Goal: Feedback & Contribution: Contribute content

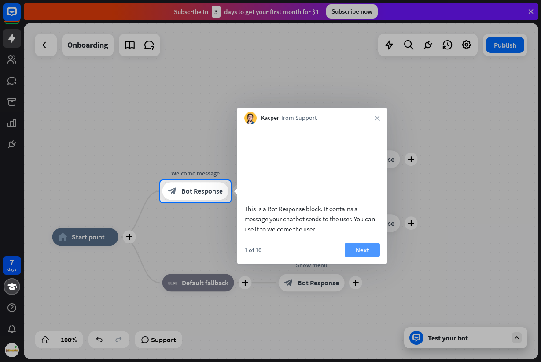
click at [373, 257] on button "Next" at bounding box center [362, 250] width 35 height 14
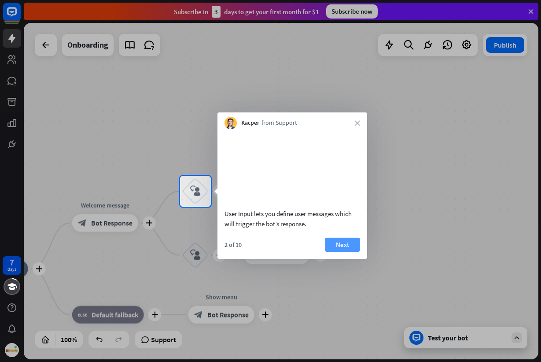
click at [355, 251] on button "Next" at bounding box center [342, 244] width 35 height 14
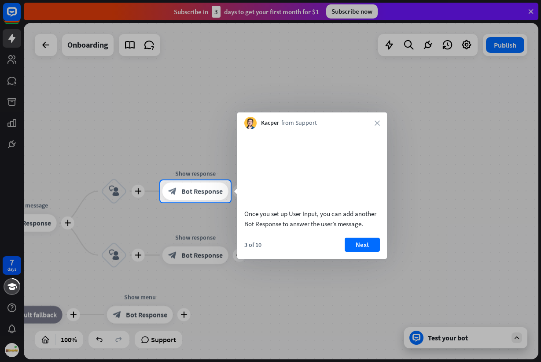
click at [352, 251] on button "Next" at bounding box center [362, 244] width 35 height 14
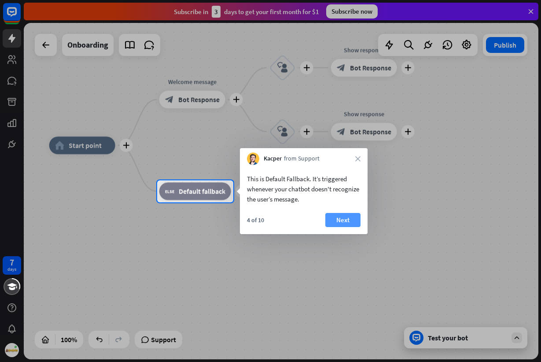
click at [348, 224] on button "Next" at bounding box center [342, 220] width 35 height 14
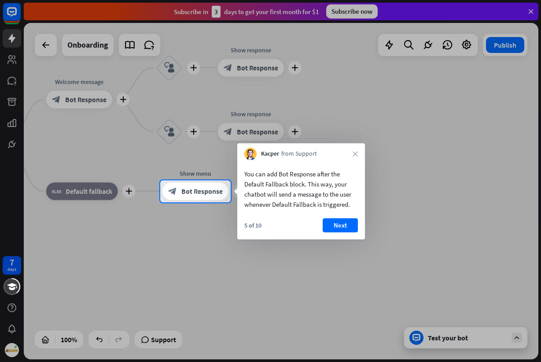
click at [348, 224] on button "Next" at bounding box center [340, 225] width 35 height 14
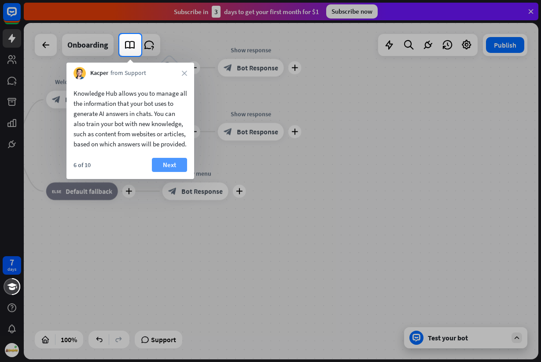
click at [179, 171] on button "Next" at bounding box center [169, 165] width 35 height 14
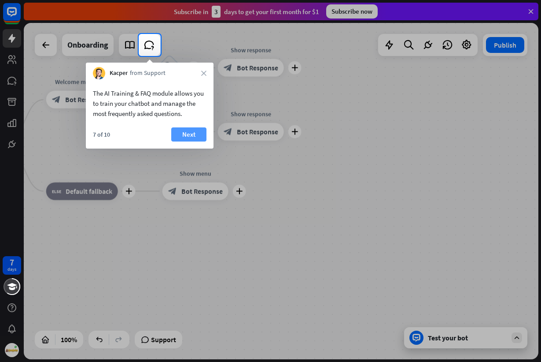
click at [193, 133] on button "Next" at bounding box center [188, 134] width 35 height 14
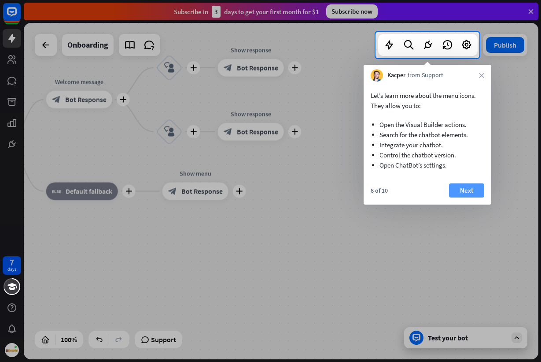
click at [458, 192] on button "Next" at bounding box center [466, 190] width 35 height 14
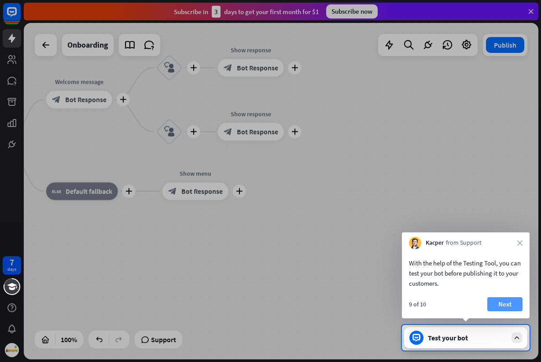
click at [511, 298] on button "Next" at bounding box center [505, 304] width 35 height 14
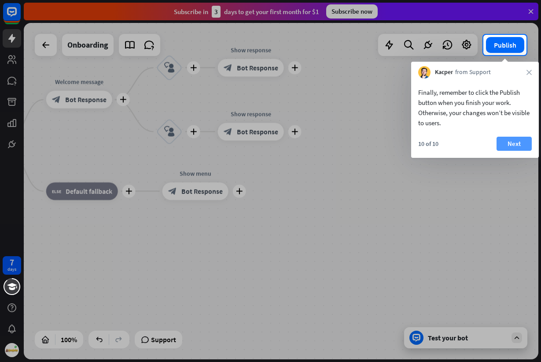
click at [508, 144] on button "Next" at bounding box center [514, 144] width 35 height 14
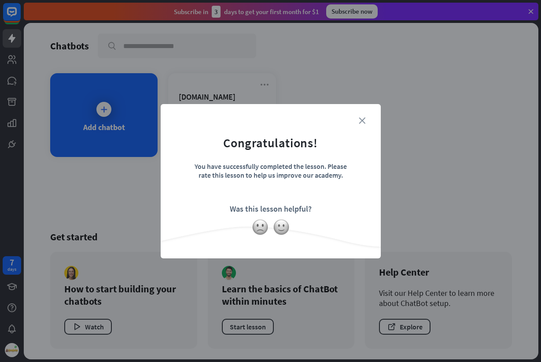
click at [360, 118] on icon "close" at bounding box center [362, 120] width 7 height 7
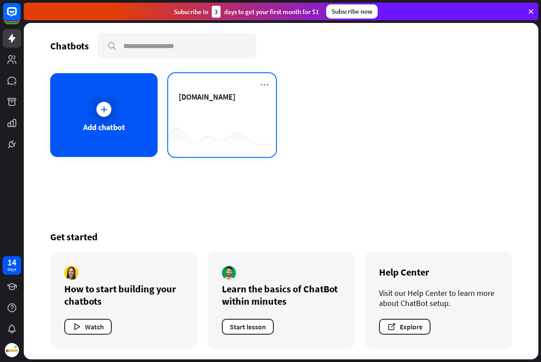
click at [233, 120] on div "[DOMAIN_NAME]" at bounding box center [222, 107] width 86 height 31
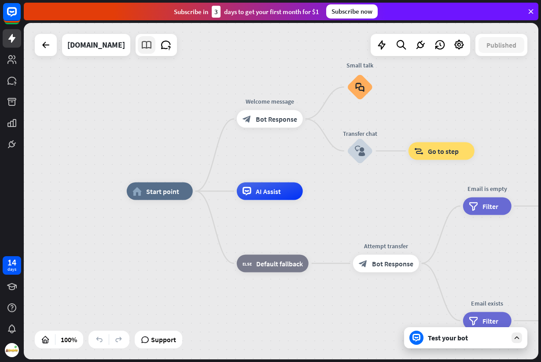
click at [141, 47] on icon at bounding box center [146, 44] width 11 height 11
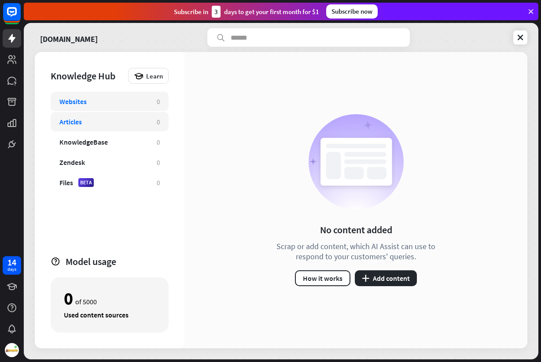
click at [102, 126] on div "Articles 0" at bounding box center [110, 121] width 118 height 19
click at [388, 271] on button "plus Add content" at bounding box center [386, 278] width 62 height 16
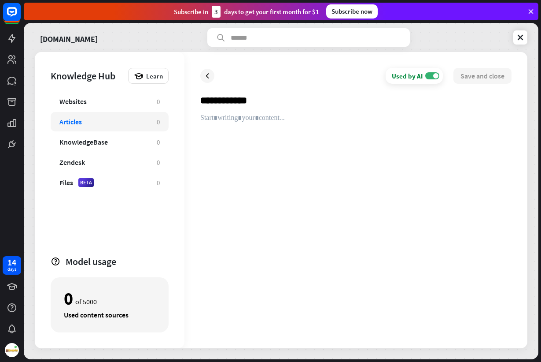
type input "**********"
click at [314, 132] on div at bounding box center [355, 223] width 311 height 218
paste div
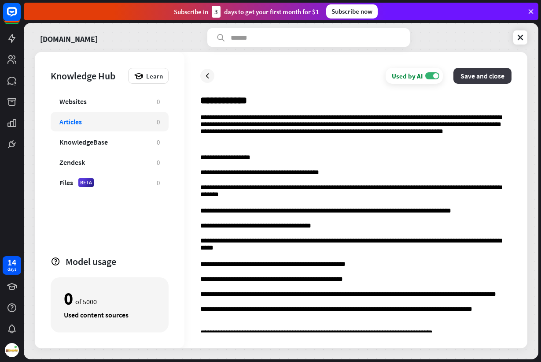
click at [487, 80] on button "Save and close" at bounding box center [483, 76] width 58 height 16
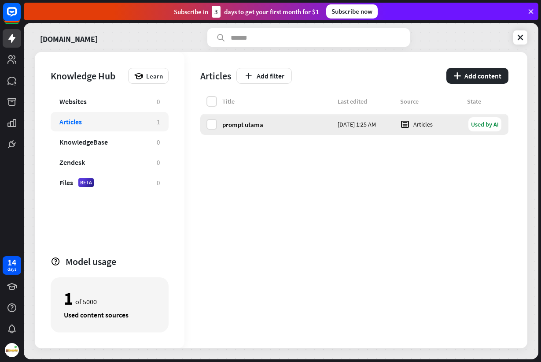
click at [248, 126] on div "prompt utama" at bounding box center [277, 124] width 110 height 8
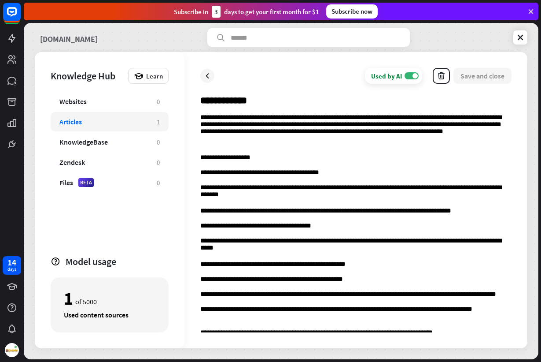
click at [73, 44] on link "[DOMAIN_NAME]" at bounding box center [69, 37] width 58 height 18
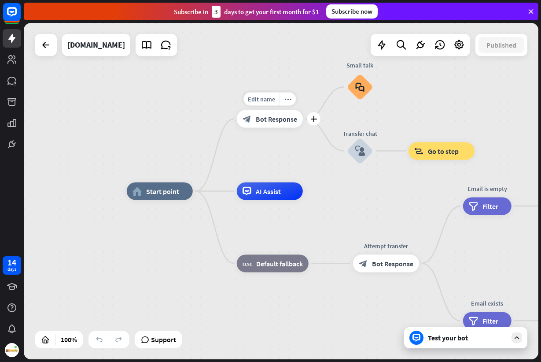
click at [257, 122] on span "Bot Response" at bounding box center [276, 119] width 41 height 9
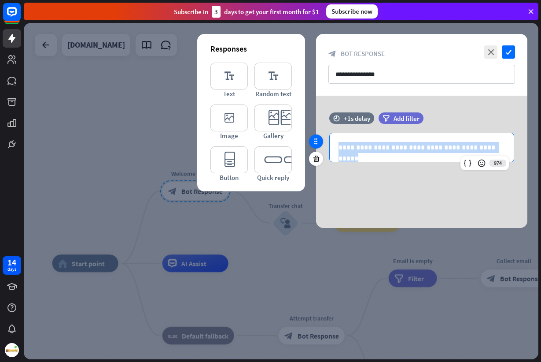
drag, startPoint x: 495, startPoint y: 145, endPoint x: 318, endPoint y: 146, distance: 176.6
click at [318, 146] on div "**********" at bounding box center [421, 141] width 211 height 59
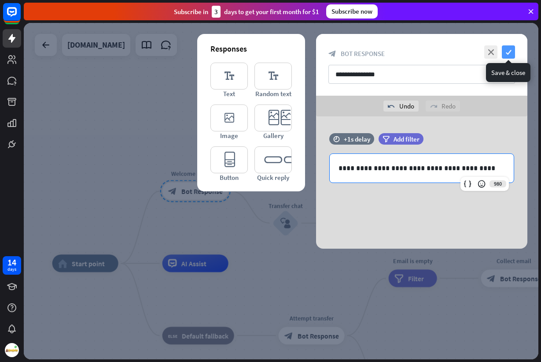
click at [513, 51] on icon "check" at bounding box center [508, 51] width 13 height 13
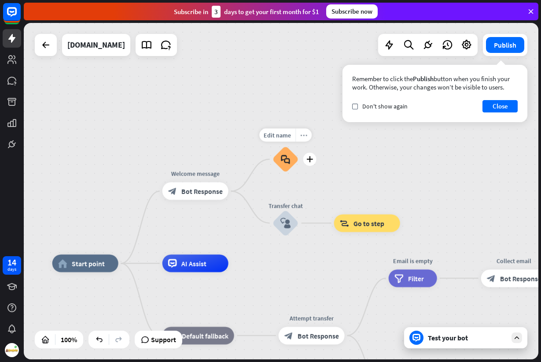
click at [297, 139] on div "more_horiz" at bounding box center [304, 134] width 16 height 13
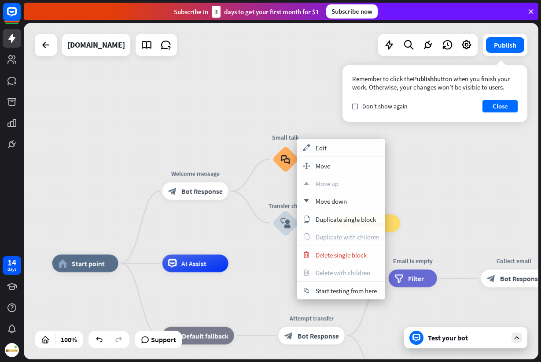
click at [239, 131] on div "home_2 Start point Welcome message block_bot_response Bot Response Small talk b…" at bounding box center [281, 191] width 515 height 336
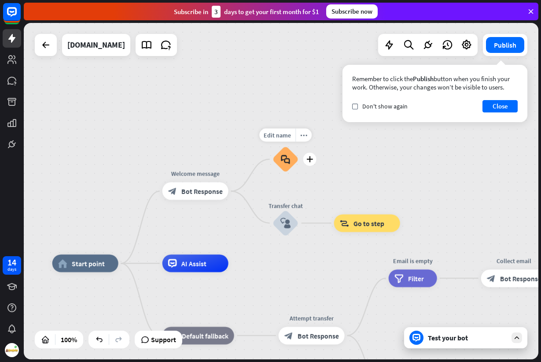
click at [291, 157] on div "block_faq" at bounding box center [286, 159] width 26 height 26
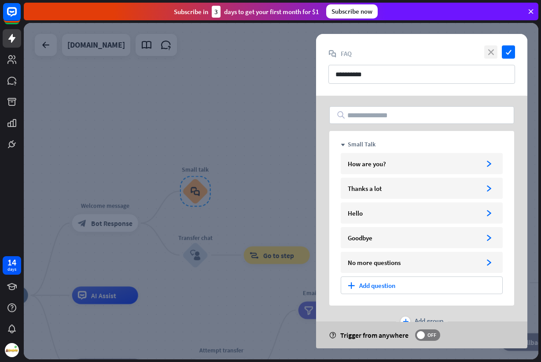
click at [486, 54] on icon "close" at bounding box center [490, 51] width 13 height 13
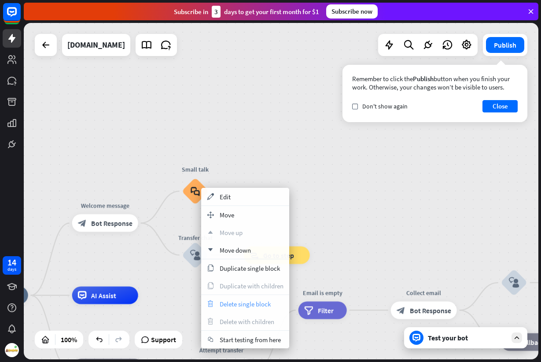
click at [230, 302] on span "Delete single block" at bounding box center [245, 303] width 51 height 8
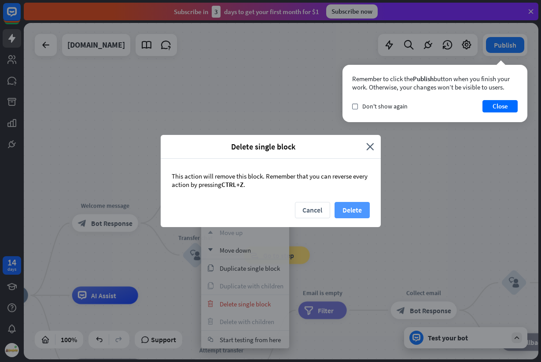
click at [346, 208] on button "Delete" at bounding box center [352, 210] width 35 height 16
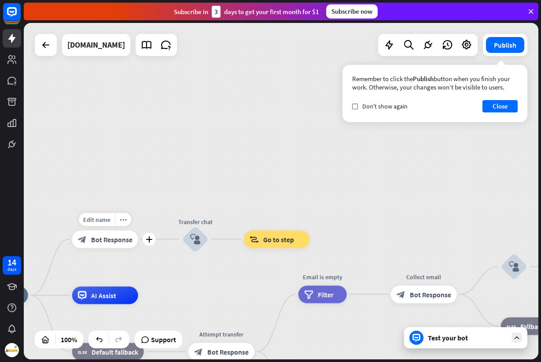
click at [117, 248] on div "block_bot_response Bot Response" at bounding box center [105, 239] width 66 height 18
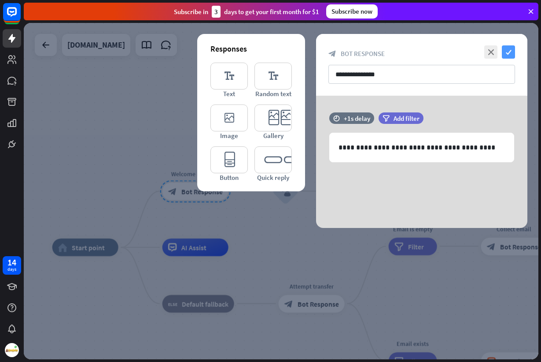
click at [507, 55] on icon "check" at bounding box center [508, 51] width 13 height 13
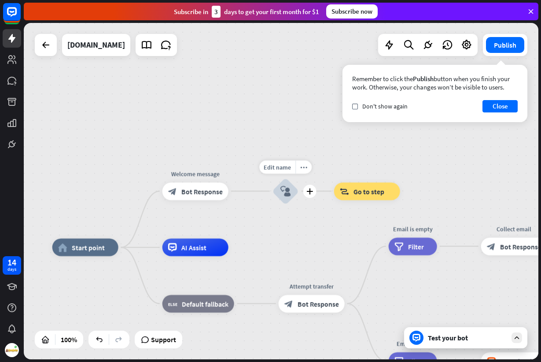
click at [285, 192] on icon "block_user_input" at bounding box center [286, 191] width 11 height 11
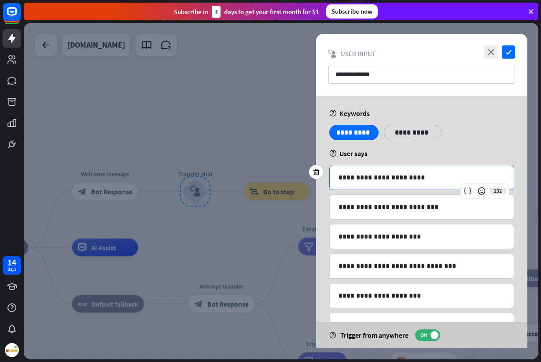
click at [429, 180] on p "**********" at bounding box center [422, 177] width 166 height 11
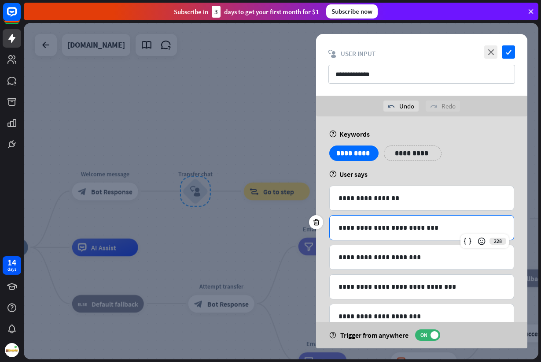
click at [427, 226] on p "**********" at bounding box center [422, 227] width 166 height 11
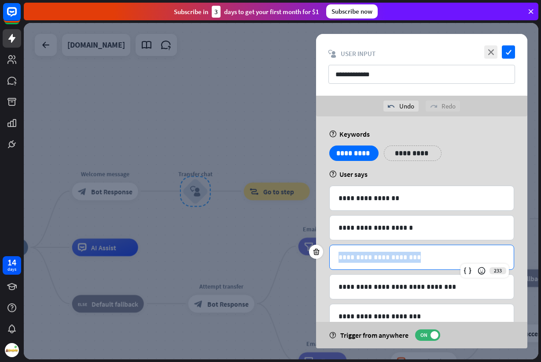
drag, startPoint x: 426, startPoint y: 256, endPoint x: 330, endPoint y: 254, distance: 96.5
click at [330, 254] on div "**********" at bounding box center [422, 257] width 184 height 24
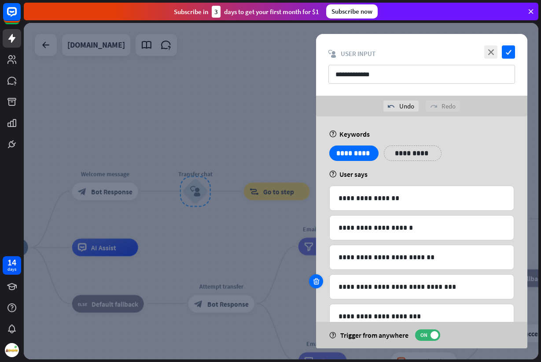
click at [316, 283] on icon at bounding box center [316, 281] width 8 height 8
click at [318, 282] on icon at bounding box center [316, 281] width 8 height 8
click at [318, 282] on div "**********" at bounding box center [421, 244] width 211 height 256
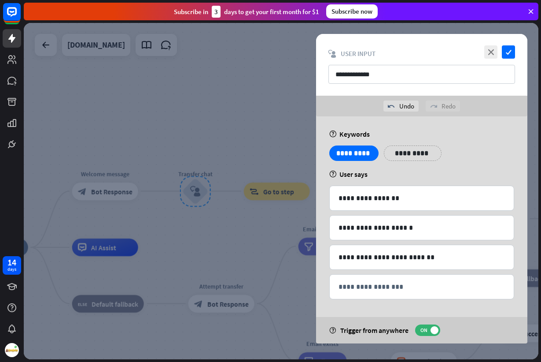
click at [324, 303] on div "**********" at bounding box center [421, 229] width 211 height 227
click at [321, 291] on div "**********" at bounding box center [421, 229] width 211 height 227
click at [510, 50] on icon "check" at bounding box center [508, 51] width 13 height 13
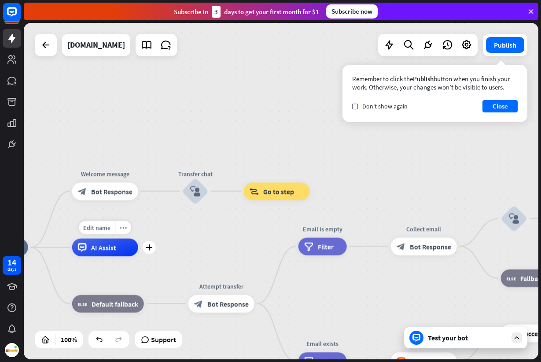
click at [102, 249] on span "AI Assist" at bounding box center [103, 247] width 25 height 9
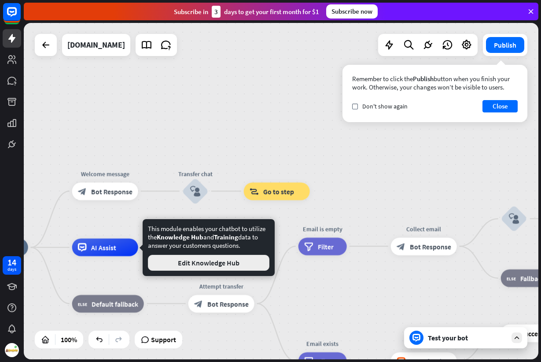
click at [192, 264] on button "Edit Knowledge Hub" at bounding box center [209, 263] width 122 height 16
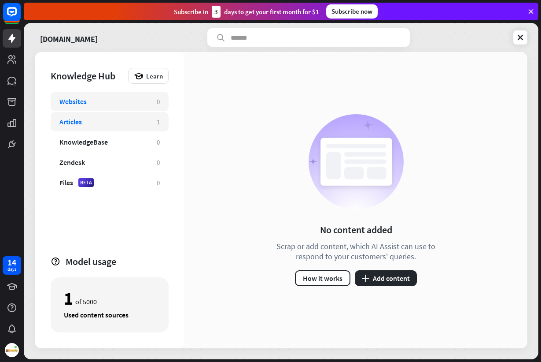
click at [110, 120] on div "Articles" at bounding box center [103, 121] width 89 height 9
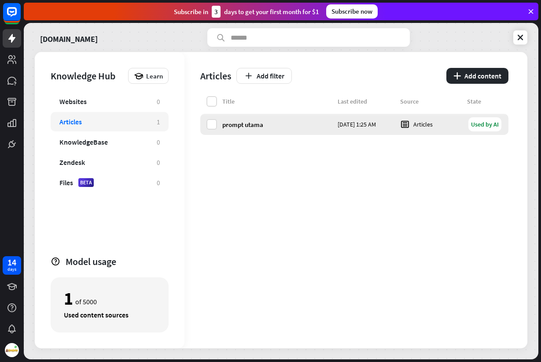
click at [317, 127] on div "prompt utama" at bounding box center [277, 124] width 110 height 8
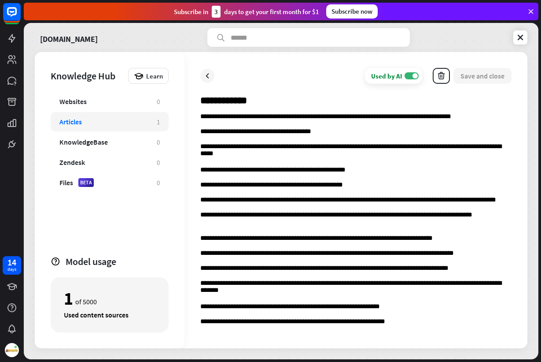
scroll to position [74, 0]
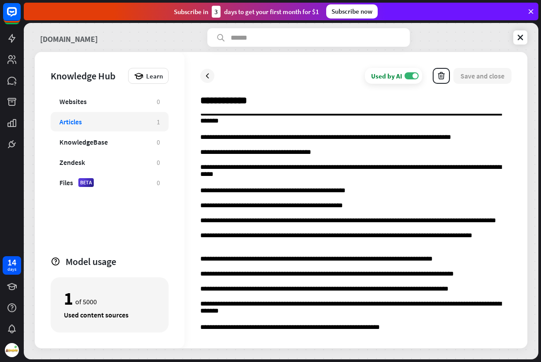
click at [70, 47] on div "**********" at bounding box center [281, 191] width 515 height 336
click at [66, 41] on link "[DOMAIN_NAME]" at bounding box center [69, 37] width 58 height 18
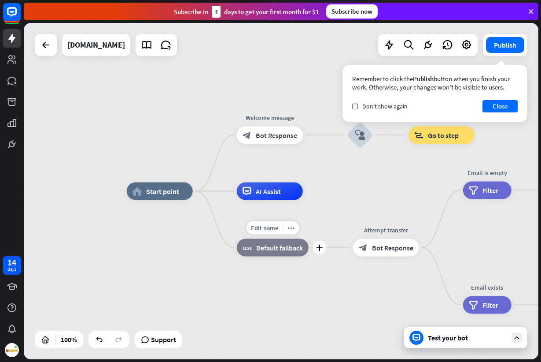
click at [262, 250] on span "Default fallback" at bounding box center [279, 247] width 47 height 9
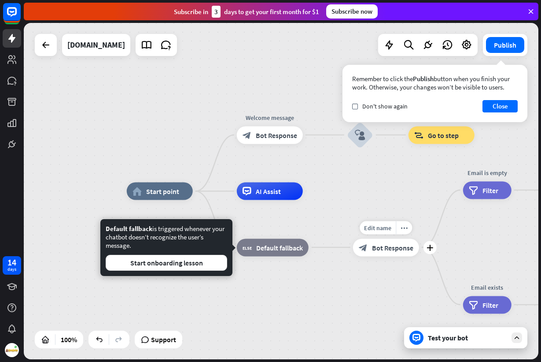
click at [368, 250] on div "block_bot_response Bot Response" at bounding box center [386, 247] width 66 height 18
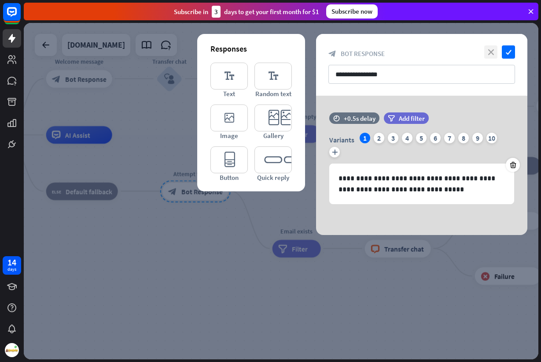
click at [487, 50] on icon "close" at bounding box center [490, 51] width 13 height 13
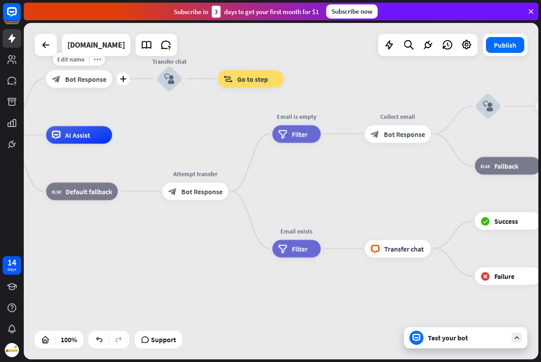
click at [90, 84] on div "block_bot_response Bot Response" at bounding box center [79, 79] width 66 height 18
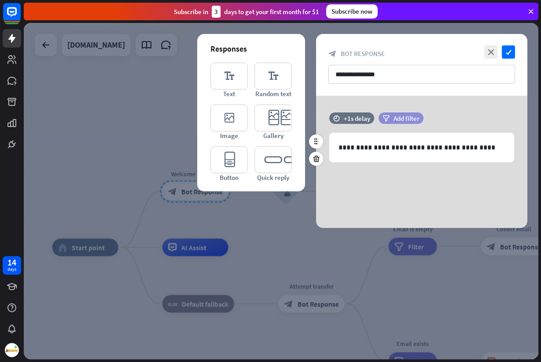
click at [397, 119] on span "Add filter" at bounding box center [407, 118] width 26 height 8
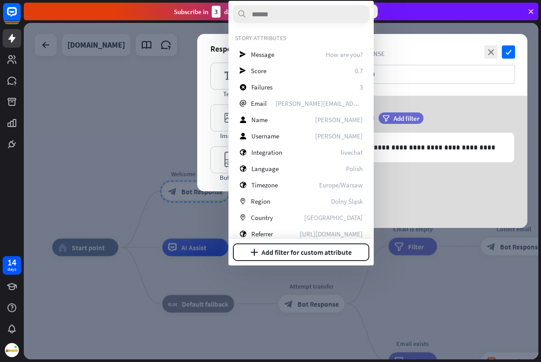
click at [463, 104] on div "**********" at bounding box center [421, 162] width 211 height 132
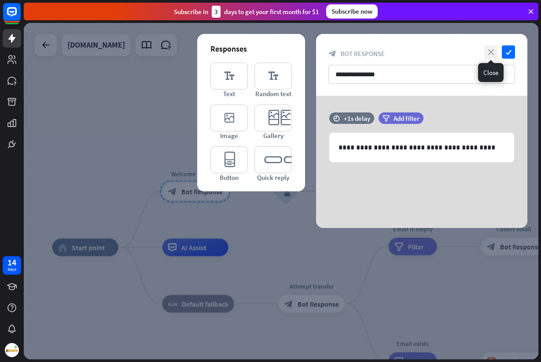
click at [487, 54] on icon "close" at bounding box center [490, 51] width 13 height 13
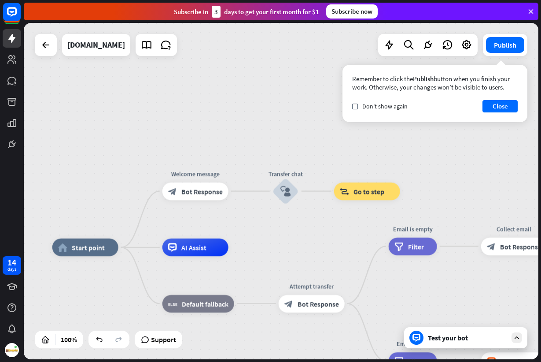
click at [455, 338] on div "Test your bot" at bounding box center [467, 337] width 79 height 9
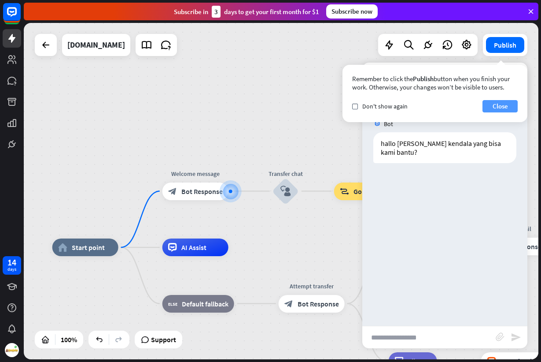
click at [506, 107] on button "Close" at bounding box center [500, 106] width 35 height 12
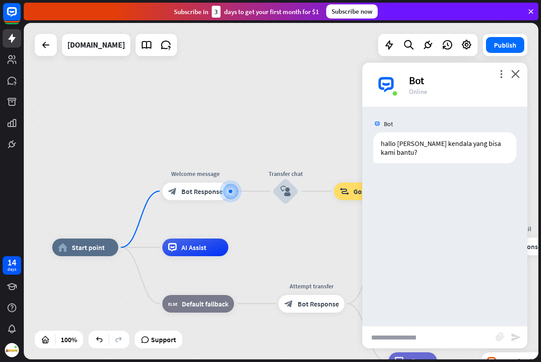
click at [422, 333] on input "text" at bounding box center [428, 337] width 133 height 22
type input "*****"
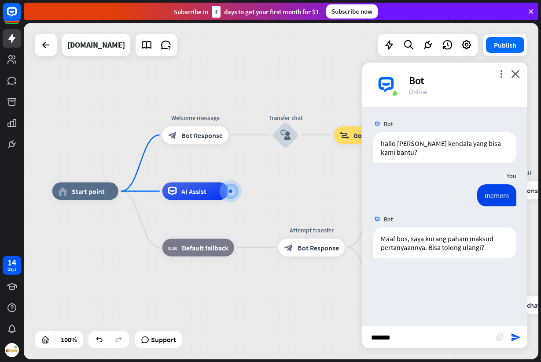
type input "********"
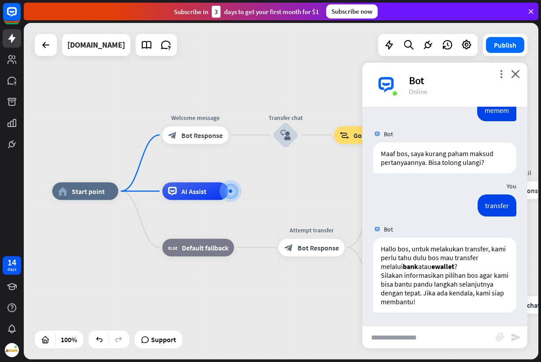
scroll to position [85, 0]
type input "*******"
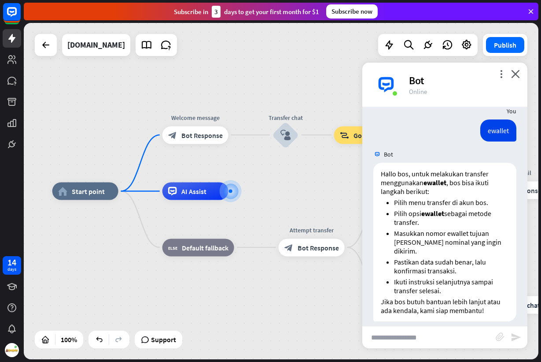
scroll to position [299, 0]
click at [209, 144] on div "Edit name more_horiz plus block_bot_response Bot Response" at bounding box center [196, 135] width 66 height 18
click at [199, 132] on span "Bot Response" at bounding box center [201, 134] width 41 height 9
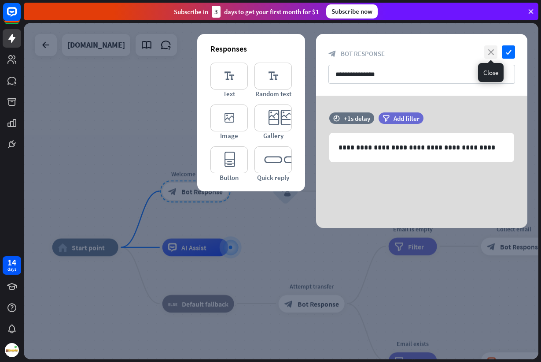
click at [492, 48] on icon "close" at bounding box center [490, 51] width 13 height 13
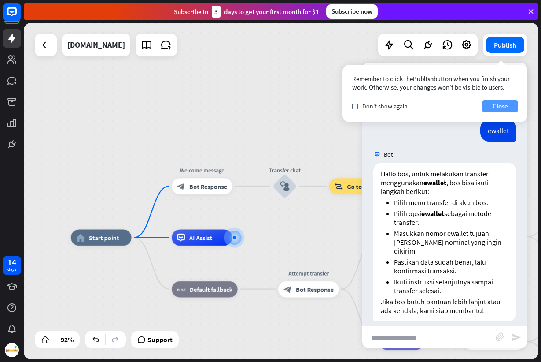
click at [512, 109] on button "Close" at bounding box center [500, 106] width 35 height 12
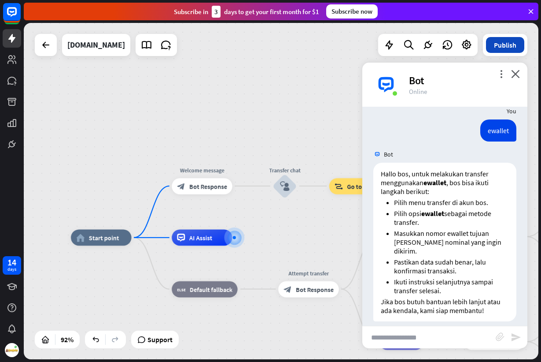
click at [502, 46] on button "Publish" at bounding box center [505, 45] width 38 height 16
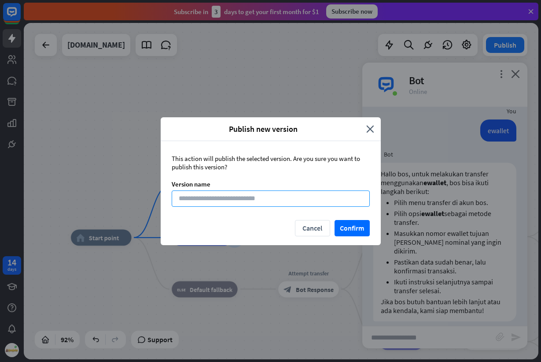
click at [253, 197] on input at bounding box center [271, 198] width 198 height 16
type input "********"
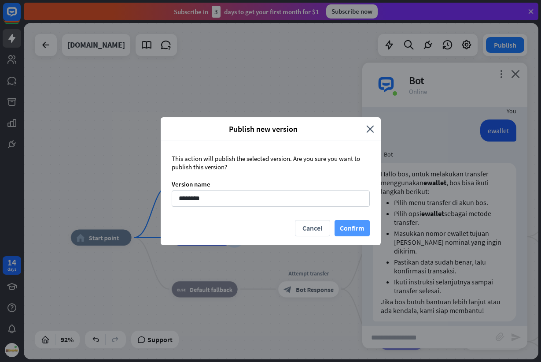
click at [362, 228] on button "Confirm" at bounding box center [352, 228] width 35 height 16
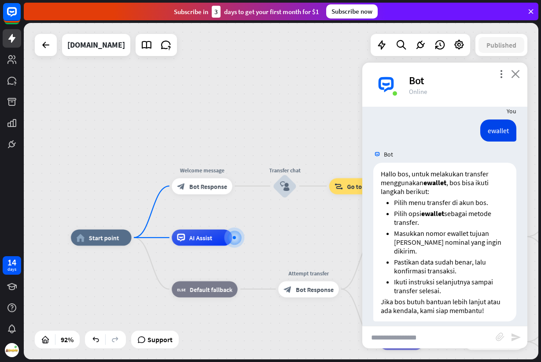
click at [512, 72] on icon "close" at bounding box center [515, 74] width 9 height 8
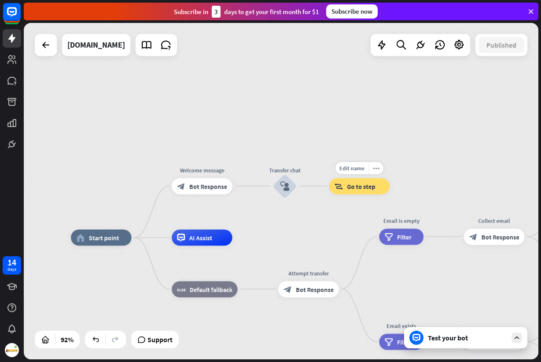
click at [349, 190] on span "Go to step" at bounding box center [361, 186] width 28 height 8
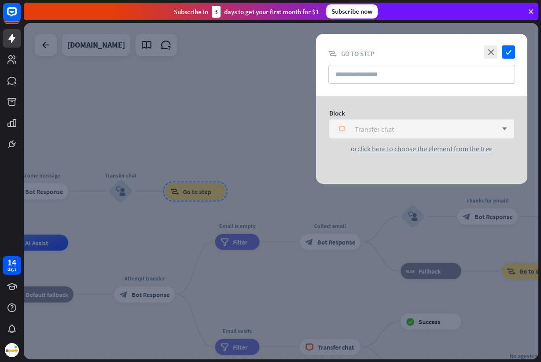
click at [426, 131] on div "block_livechat Transfer chat" at bounding box center [416, 129] width 161 height 11
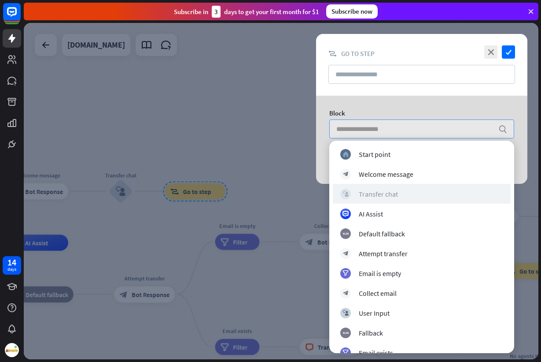
drag, startPoint x: 260, startPoint y: 131, endPoint x: 366, endPoint y: 196, distance: 124.2
click at [366, 196] on body "14 days close Product Help First steps Get started with ChatBot Help Center Fol…" at bounding box center [270, 181] width 541 height 362
click at [366, 196] on div "Transfer chat" at bounding box center [378, 193] width 39 height 9
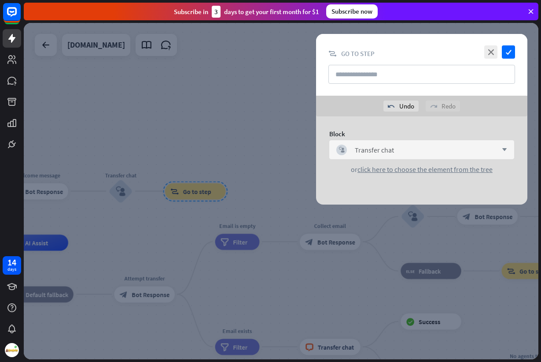
click at [277, 171] on div at bounding box center [281, 191] width 515 height 336
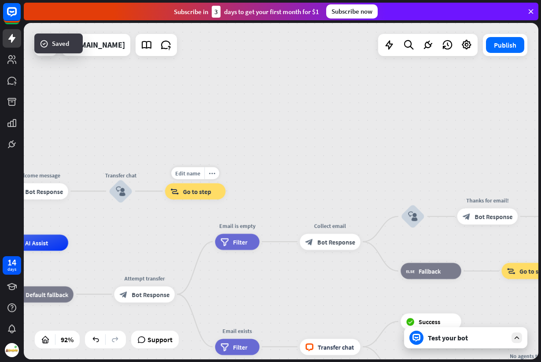
click at [202, 199] on div "block_goto Go to step" at bounding box center [195, 191] width 61 height 16
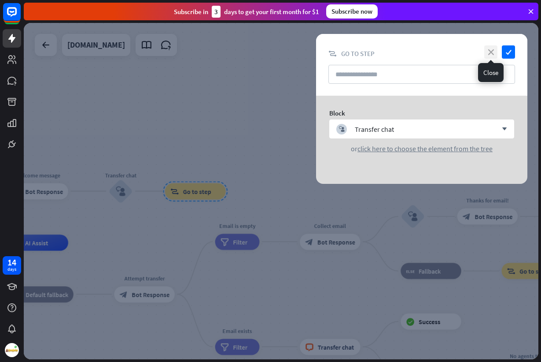
click at [495, 58] on icon "close" at bounding box center [490, 51] width 13 height 13
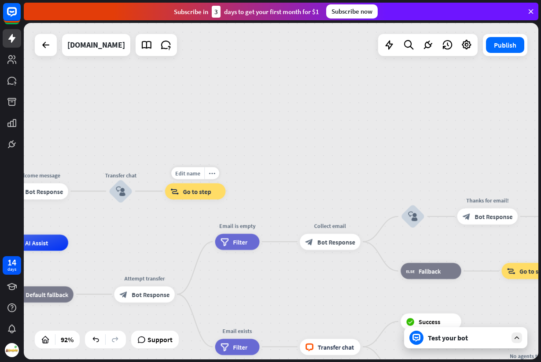
click at [198, 193] on span "Go to step" at bounding box center [197, 191] width 28 height 8
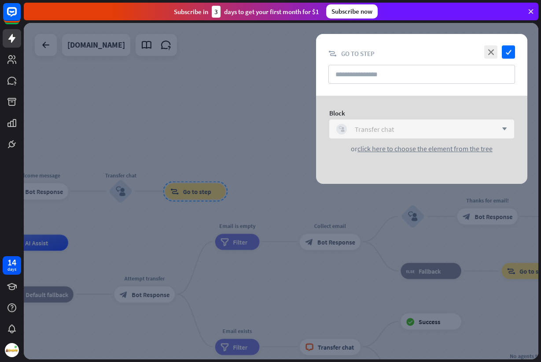
click at [392, 127] on div "Transfer chat" at bounding box center [374, 129] width 39 height 9
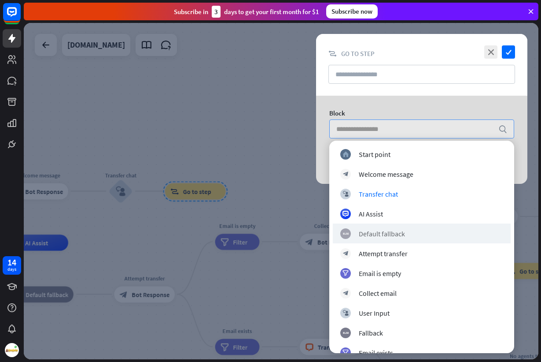
scroll to position [112, 0]
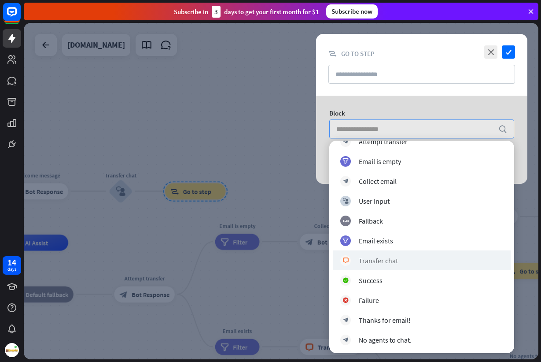
click at [428, 254] on div "block_livechat Transfer chat" at bounding box center [422, 260] width 178 height 20
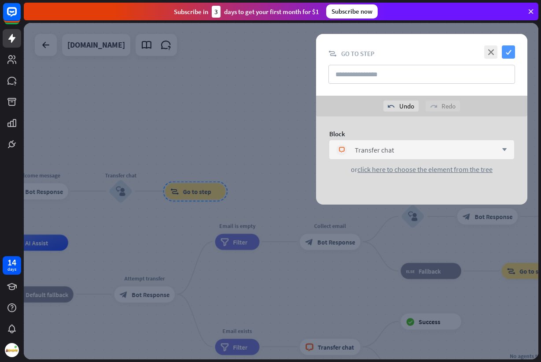
click at [505, 54] on icon "check" at bounding box center [508, 51] width 13 height 13
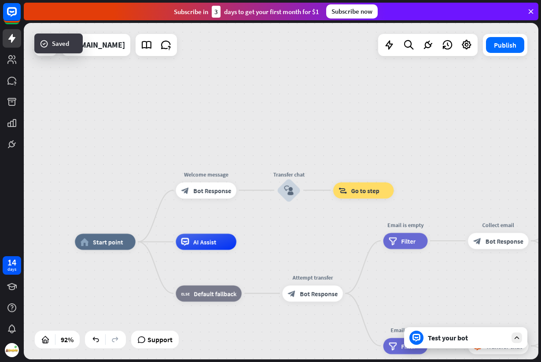
drag, startPoint x: 200, startPoint y: 133, endPoint x: 376, endPoint y: 132, distance: 176.2
click at [376, 132] on div "home_2 Start point Welcome message block_bot_response Bot Response Transfer cha…" at bounding box center [281, 191] width 515 height 336
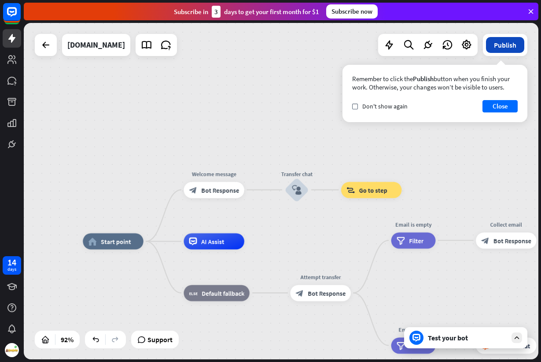
click at [510, 51] on button "Publish" at bounding box center [505, 45] width 38 height 16
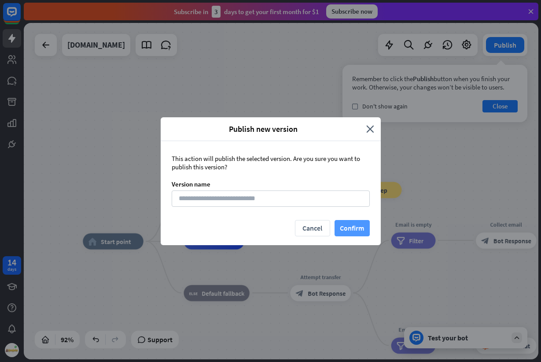
click at [356, 226] on button "Confirm" at bounding box center [352, 228] width 35 height 16
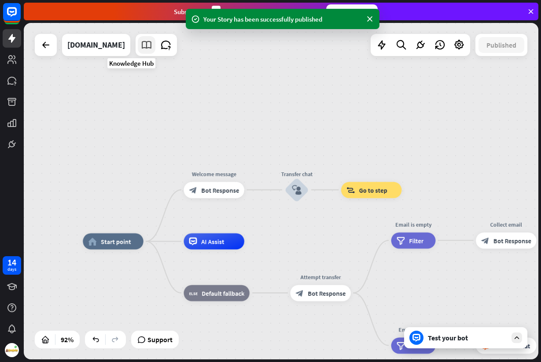
click at [141, 46] on icon at bounding box center [146, 44] width 11 height 11
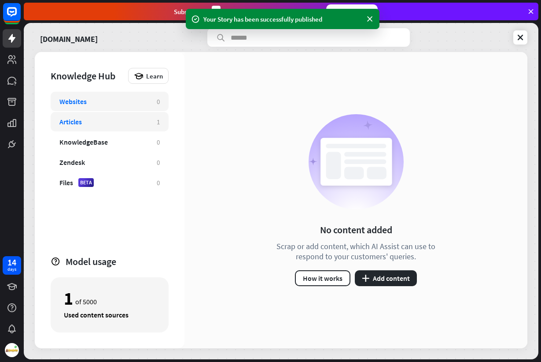
click at [109, 126] on div "Articles" at bounding box center [103, 121] width 89 height 9
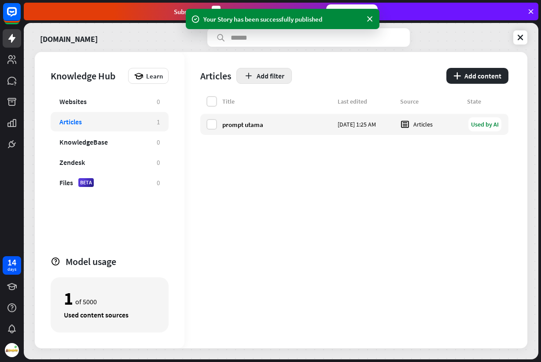
click at [254, 78] on button "Add filter" at bounding box center [264, 76] width 55 height 16
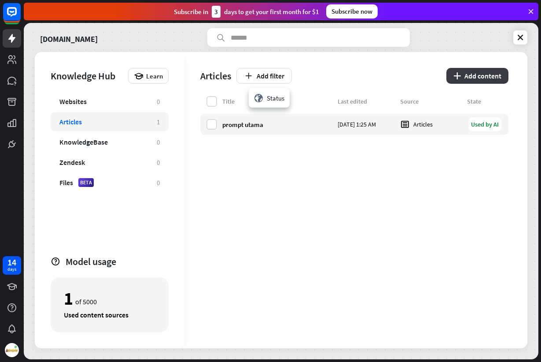
click at [462, 70] on button "plus Add content" at bounding box center [478, 76] width 62 height 16
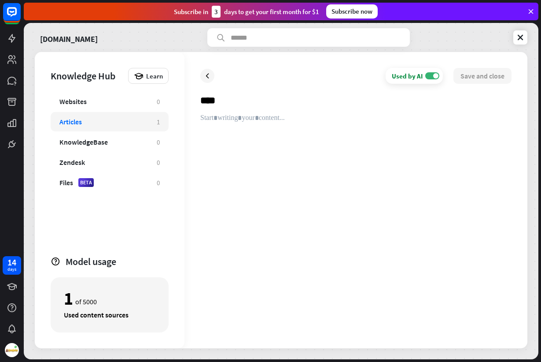
type input "****"
click at [227, 118] on div at bounding box center [355, 223] width 311 height 218
click at [226, 119] on div at bounding box center [355, 223] width 311 height 218
click at [240, 131] on div at bounding box center [355, 223] width 311 height 218
paste div
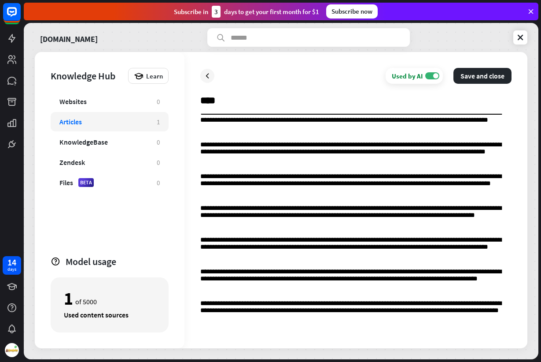
scroll to position [1957, 0]
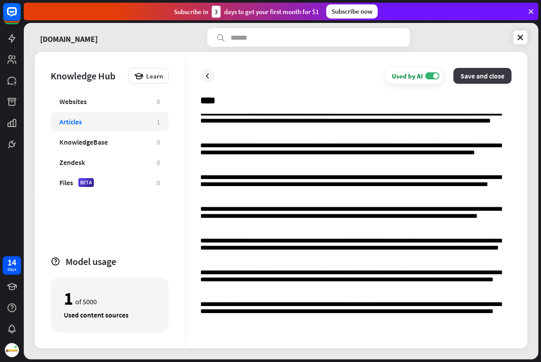
click at [474, 78] on button "Save and close" at bounding box center [483, 76] width 58 height 16
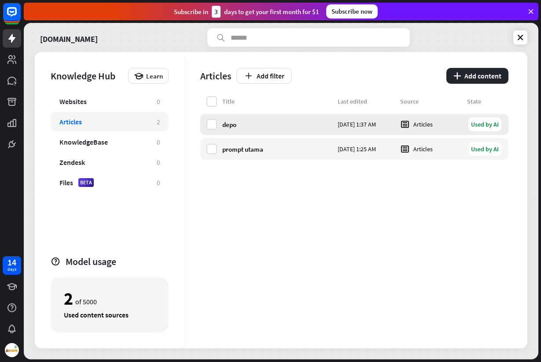
click at [272, 131] on div "depo [DATE] 1:37 AM Articles Used by AI" at bounding box center [354, 124] width 308 height 21
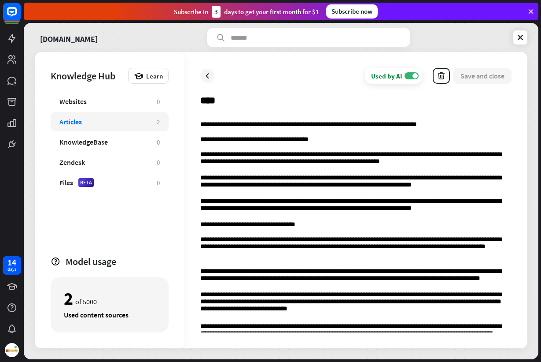
scroll to position [220, 0]
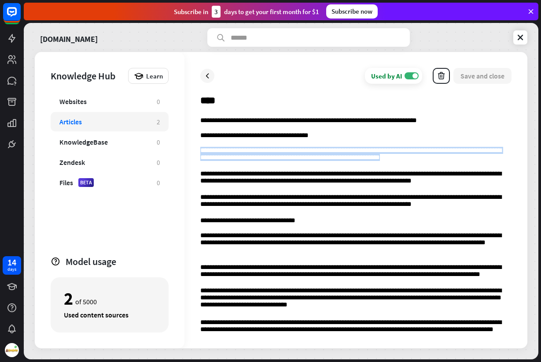
drag, startPoint x: 441, startPoint y: 162, endPoint x: 202, endPoint y: 153, distance: 238.9
click at [202, 153] on p "**********" at bounding box center [355, 155] width 311 height 17
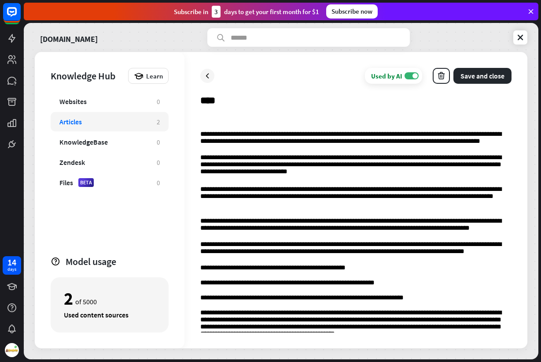
scroll to position [294, 0]
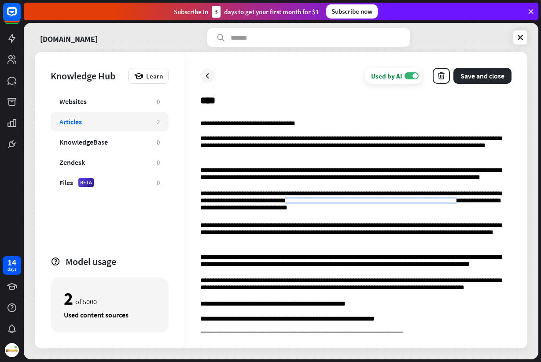
drag, startPoint x: 509, startPoint y: 203, endPoint x: 317, endPoint y: 192, distance: 192.7
click at [318, 203] on p "**********" at bounding box center [355, 202] width 311 height 25
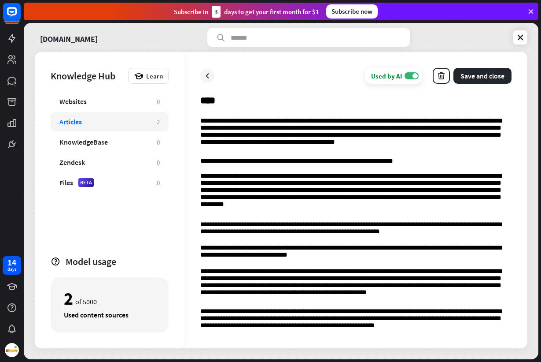
scroll to position [514, 0]
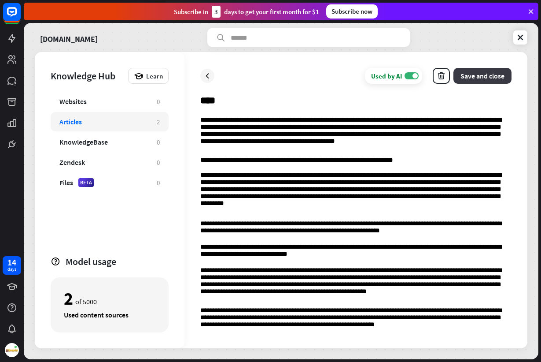
click at [486, 76] on button "Save and close" at bounding box center [483, 76] width 58 height 16
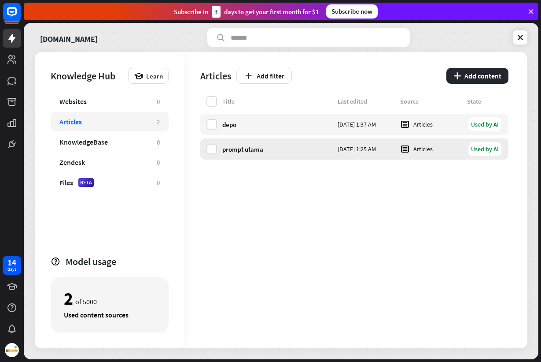
click at [259, 151] on div "prompt utama" at bounding box center [277, 149] width 110 height 8
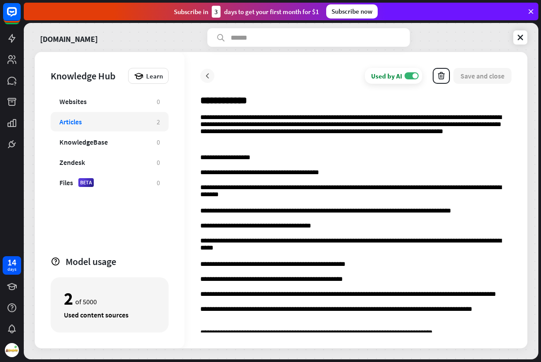
click at [209, 82] on div at bounding box center [207, 76] width 14 height 14
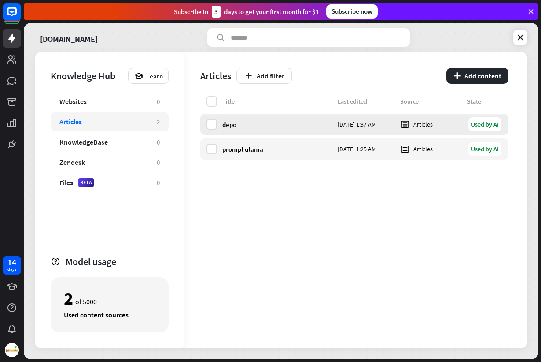
click at [272, 122] on div "depo" at bounding box center [277, 124] width 110 height 8
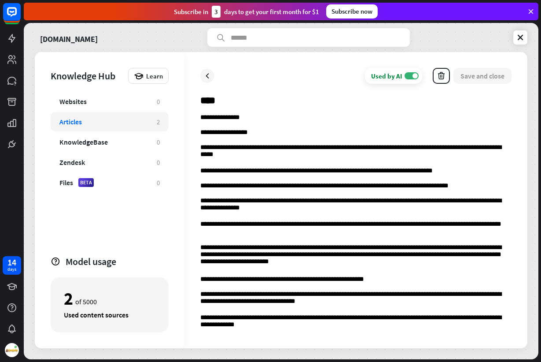
click at [278, 118] on p "**********" at bounding box center [355, 118] width 311 height 8
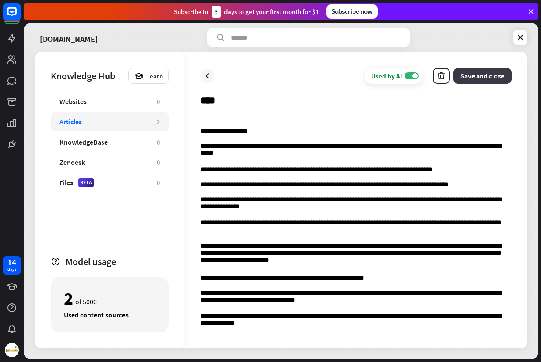
click at [470, 78] on button "Save and close" at bounding box center [483, 76] width 58 height 16
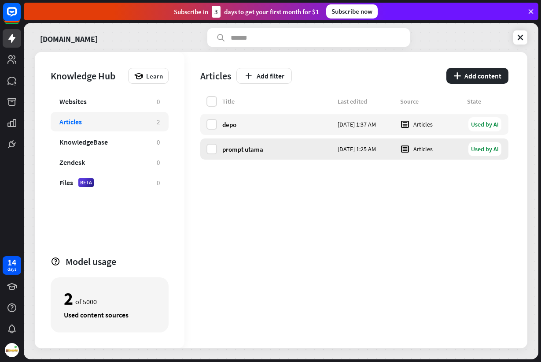
click at [246, 151] on div "prompt utama" at bounding box center [277, 149] width 110 height 8
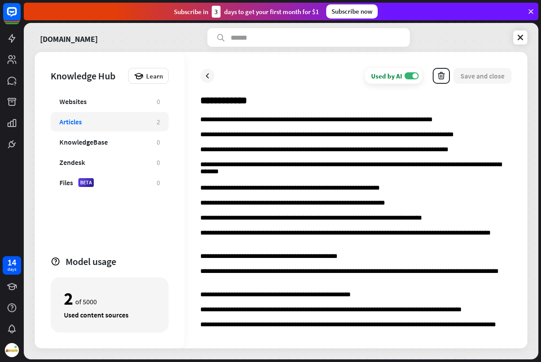
scroll to position [428, 0]
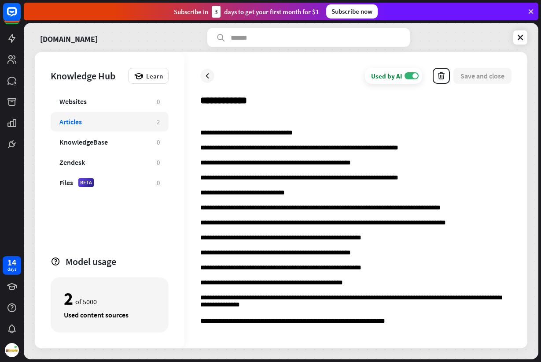
click at [429, 321] on p "**********" at bounding box center [355, 321] width 311 height 8
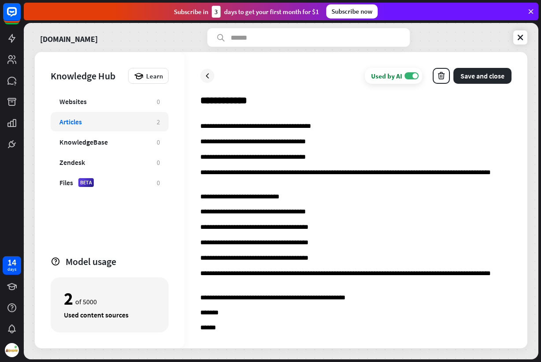
scroll to position [2713, 0]
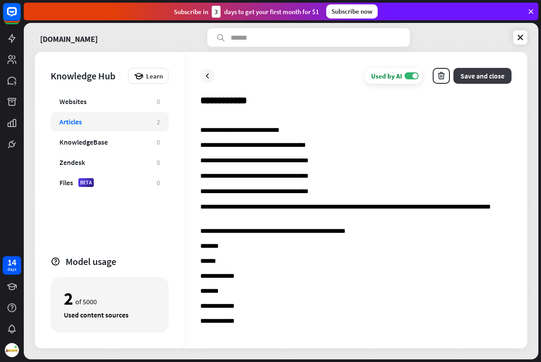
click at [484, 81] on button "Save and close" at bounding box center [483, 76] width 58 height 16
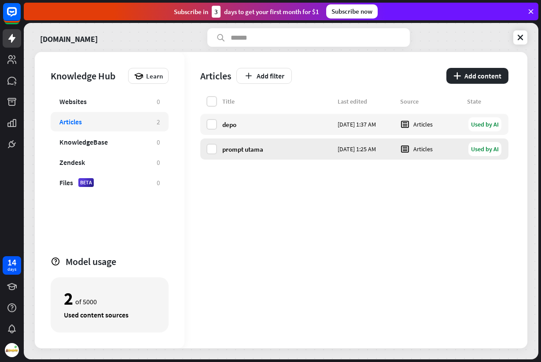
click at [244, 147] on div "prompt utama" at bounding box center [277, 149] width 110 height 8
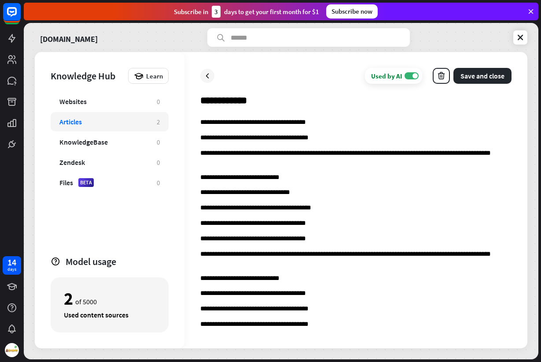
scroll to position [2569, 0]
